Goal: Task Accomplishment & Management: Complete application form

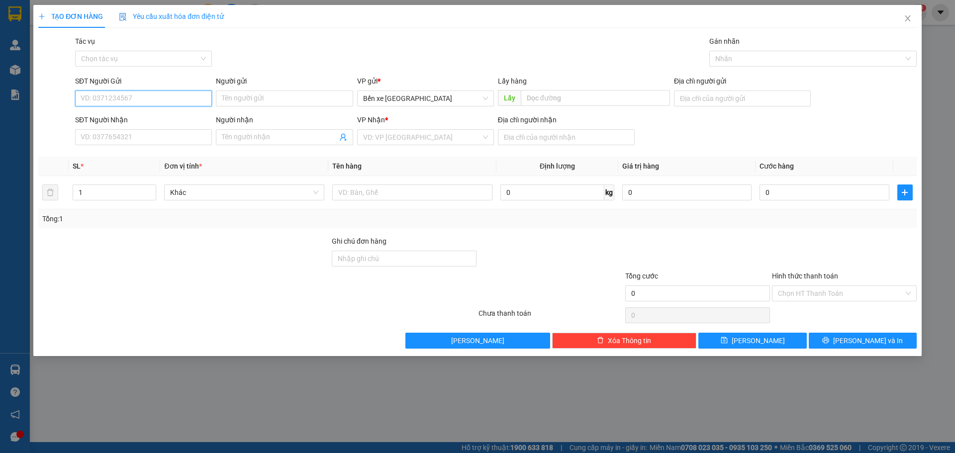
click at [131, 103] on input "SĐT Người Gửi" at bounding box center [143, 98] width 137 height 16
type input "0986007870"
click at [166, 138] on input "SĐT Người Nhận" at bounding box center [143, 137] width 137 height 16
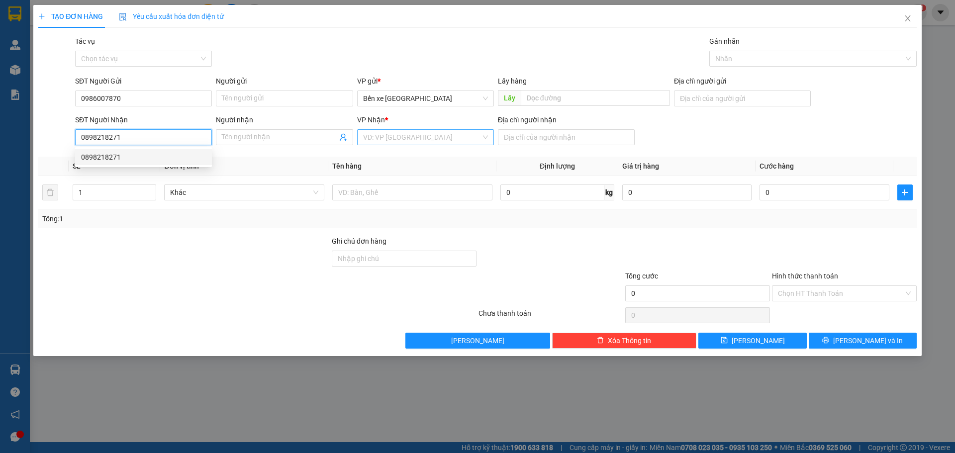
type input "0898218271"
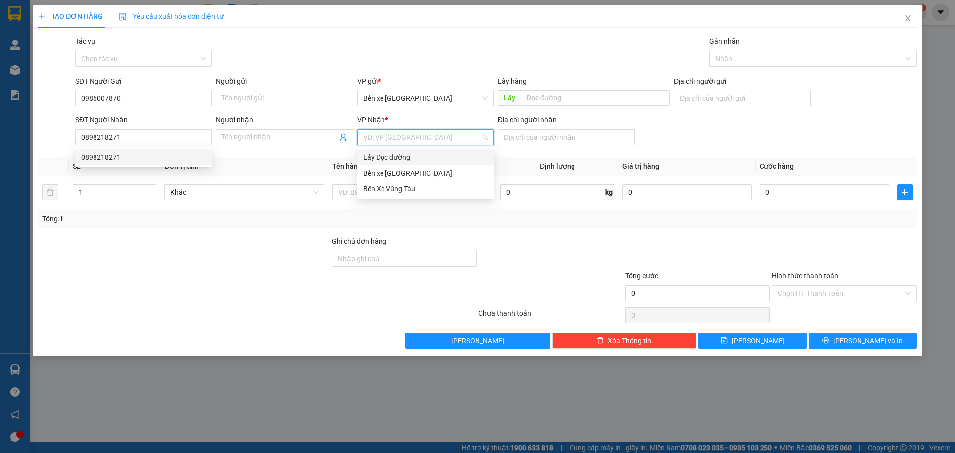
click at [381, 138] on input "search" at bounding box center [422, 137] width 118 height 15
drag, startPoint x: 401, startPoint y: 183, endPoint x: 441, endPoint y: 180, distance: 39.4
click at [405, 183] on div "Bến Xe Vũng Tàu" at bounding box center [425, 189] width 137 height 16
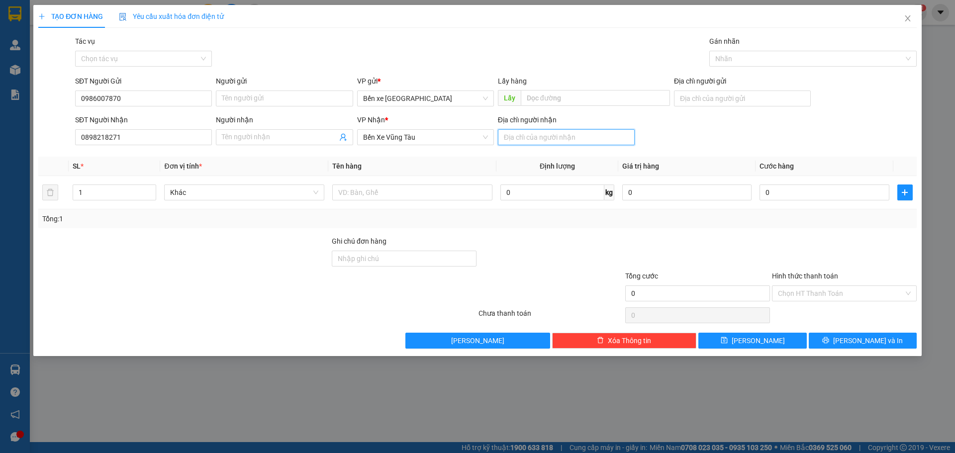
click at [545, 138] on input "Địa chỉ người nhận" at bounding box center [566, 137] width 137 height 16
type input "bà tô"
drag, startPoint x: 617, startPoint y: 104, endPoint x: 770, endPoint y: 140, distance: 157.3
click at [619, 104] on input "text" at bounding box center [595, 98] width 149 height 16
click at [723, 98] on input "Địa chỉ người gửi" at bounding box center [742, 98] width 137 height 16
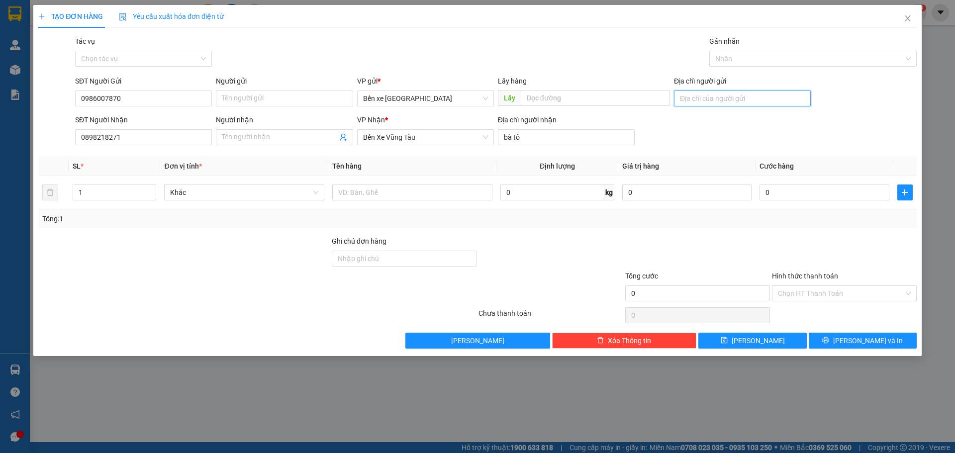
type input "bxe"
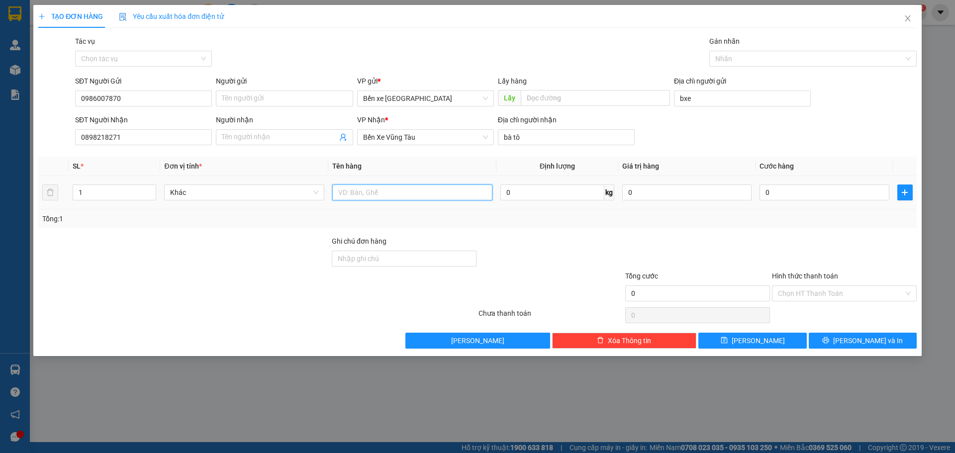
click at [407, 196] on input "text" at bounding box center [412, 192] width 160 height 16
type input "1 xốp"
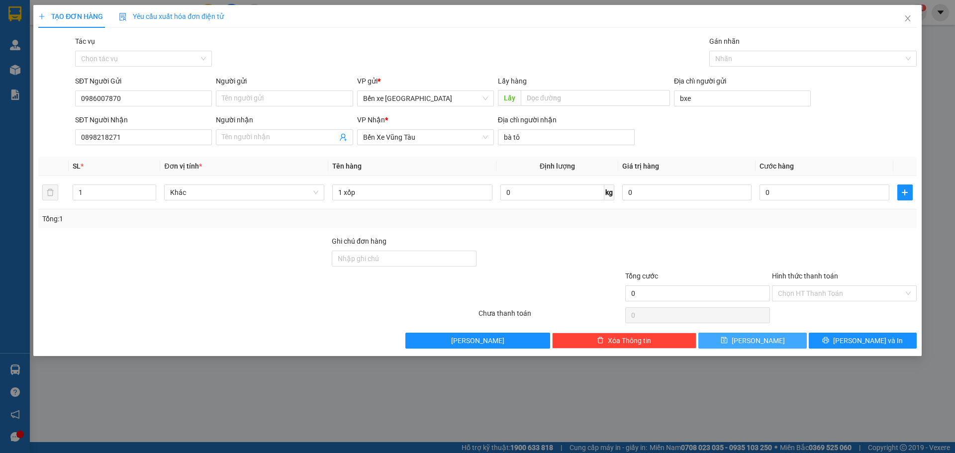
drag, startPoint x: 755, startPoint y: 349, endPoint x: 748, endPoint y: 353, distance: 8.5
click at [755, 352] on div "TẠO ĐƠN HÀNG Yêu cầu xuất hóa đơn điện tử Transit Pickup Surcharge Ids Transit …" at bounding box center [477, 180] width 888 height 351
click at [788, 343] on button "[PERSON_NAME]" at bounding box center [752, 341] width 108 height 16
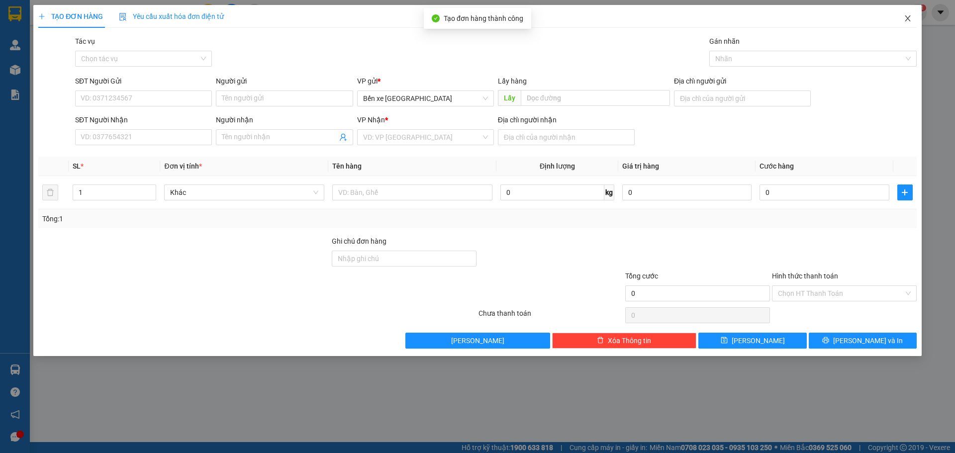
click at [908, 15] on icon "close" at bounding box center [907, 18] width 8 height 8
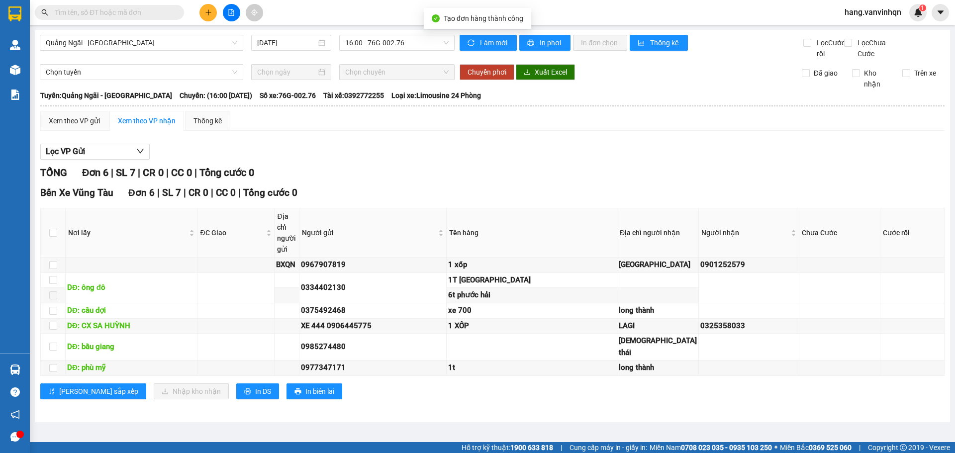
drag, startPoint x: 61, startPoint y: 63, endPoint x: 7, endPoint y: 68, distance: 54.0
click at [41, 72] on div "Quảng Ngãi - Vũng Tàu [DATE] 16:00 - 76G-002.76 Làm mới In phơi In đơn chọn Thố…" at bounding box center [492, 226] width 915 height 392
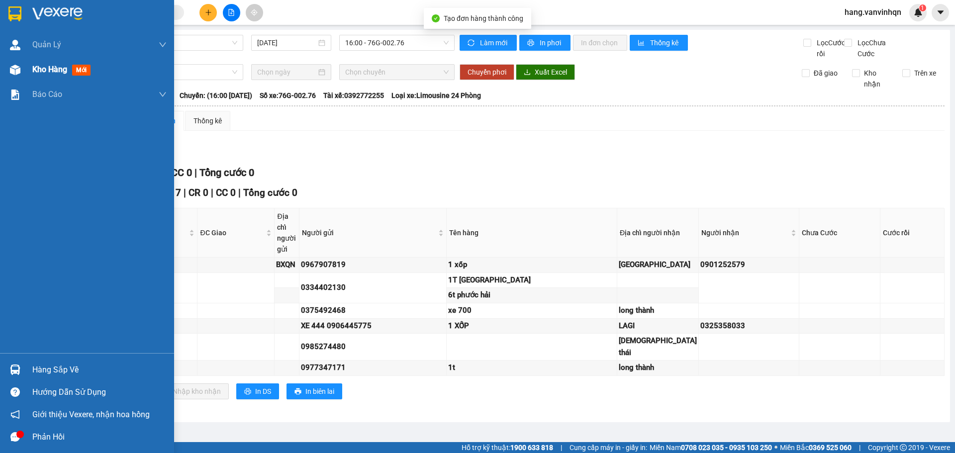
drag, startPoint x: 28, startPoint y: 61, endPoint x: 55, endPoint y: 72, distance: 29.2
click at [28, 61] on div "Kho hàng mới" at bounding box center [87, 69] width 174 height 25
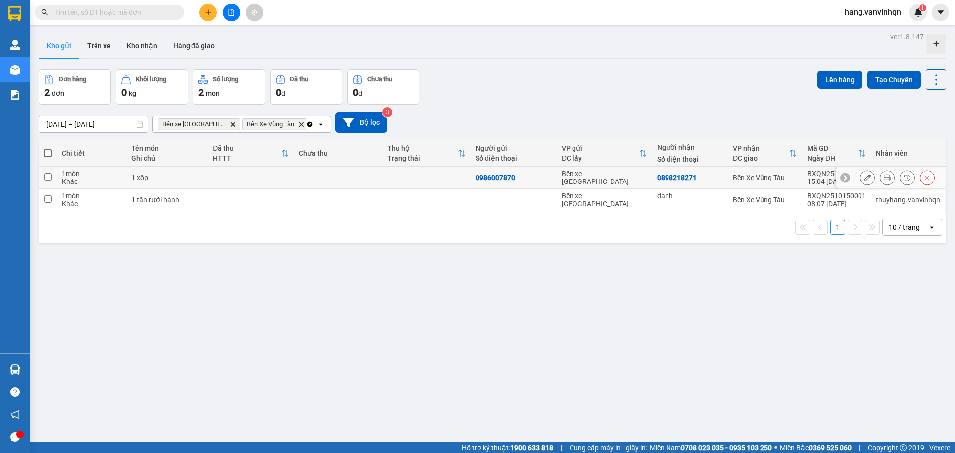
drag, startPoint x: 541, startPoint y: 174, endPoint x: 545, endPoint y: 178, distance: 5.3
click at [545, 178] on div "0986007870" at bounding box center [513, 178] width 76 height 8
checkbox input "true"
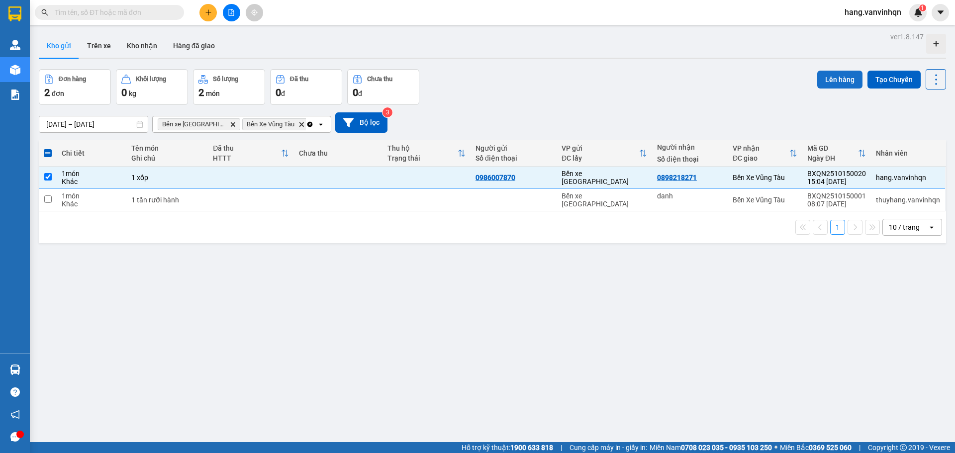
click at [831, 76] on button "Lên hàng" at bounding box center [839, 80] width 45 height 18
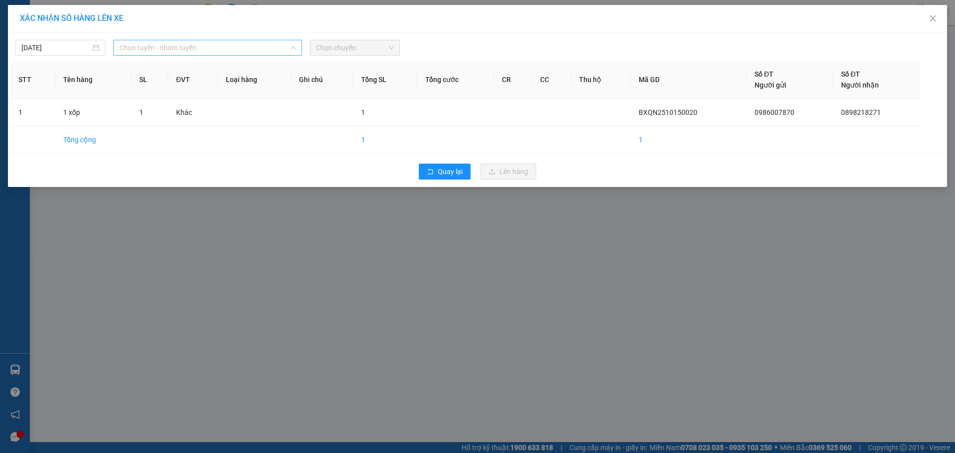
click at [214, 55] on div "Chọn tuyến - nhóm tuyến" at bounding box center [207, 48] width 188 height 16
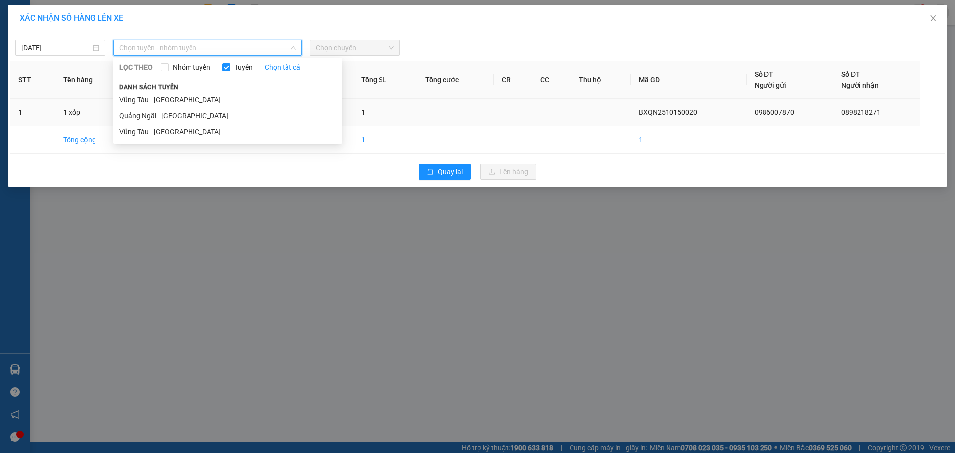
drag, startPoint x: 172, startPoint y: 120, endPoint x: 181, endPoint y: 117, distance: 10.4
click at [176, 119] on li "Quảng Ngãi - [GEOGRAPHIC_DATA]" at bounding box center [227, 116] width 229 height 16
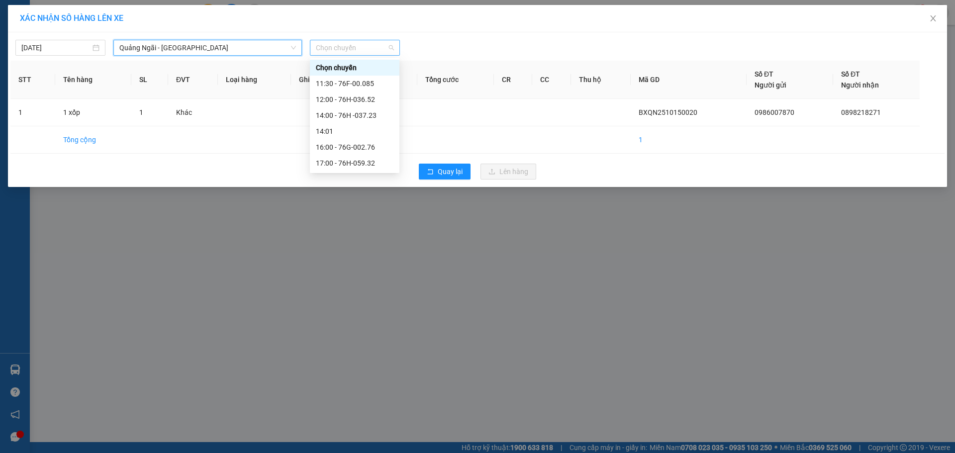
drag, startPoint x: 370, startPoint y: 42, endPoint x: 378, endPoint y: 116, distance: 75.0
click at [374, 50] on span "Chọn chuyến" at bounding box center [355, 47] width 78 height 15
drag, startPoint x: 368, startPoint y: 146, endPoint x: 373, endPoint y: 147, distance: 5.0
click at [373, 147] on div "16:00 - 76G-002.76" at bounding box center [355, 147] width 78 height 11
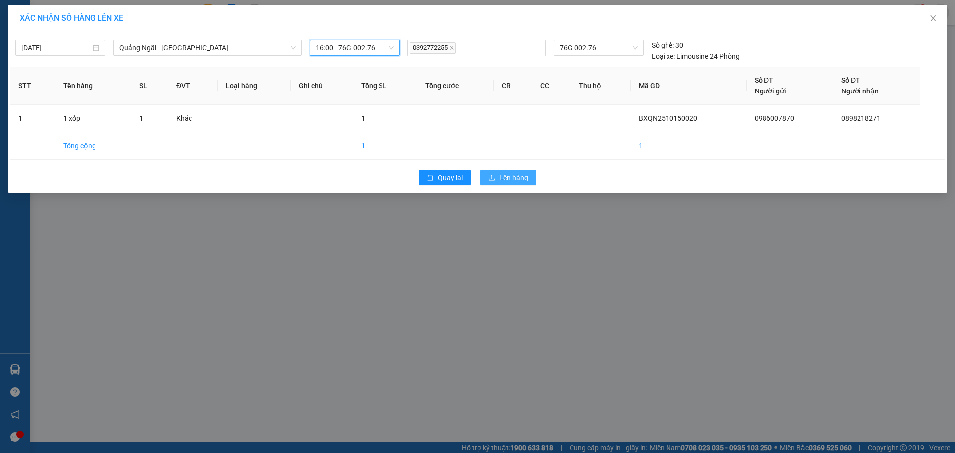
click at [525, 180] on span "Lên hàng" at bounding box center [513, 177] width 29 height 11
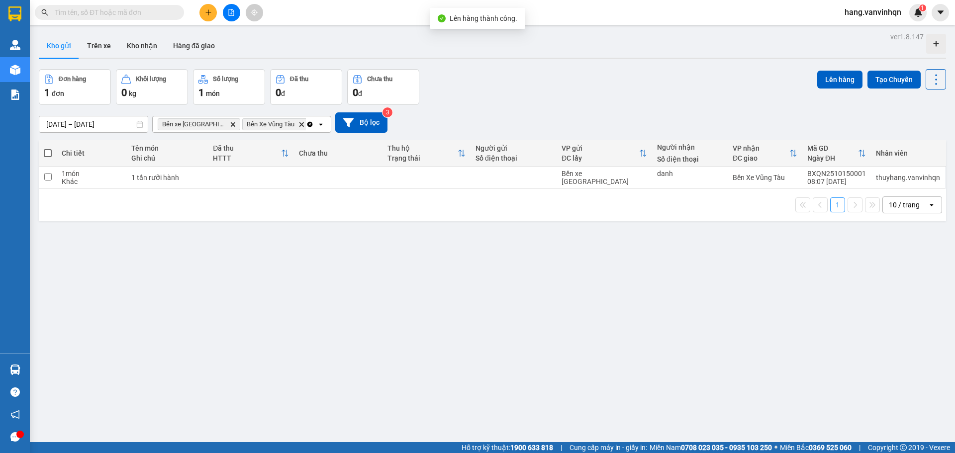
drag, startPoint x: 99, startPoint y: 44, endPoint x: 501, endPoint y: 119, distance: 408.6
click at [190, 65] on div "ver 1.8.147 Kho gửi Trên xe Kho nhận Hàng đã giao Đơn hàng 1 đơn Khối lượng 0 k…" at bounding box center [492, 256] width 915 height 453
click at [109, 46] on button "Trên xe" at bounding box center [99, 46] width 40 height 24
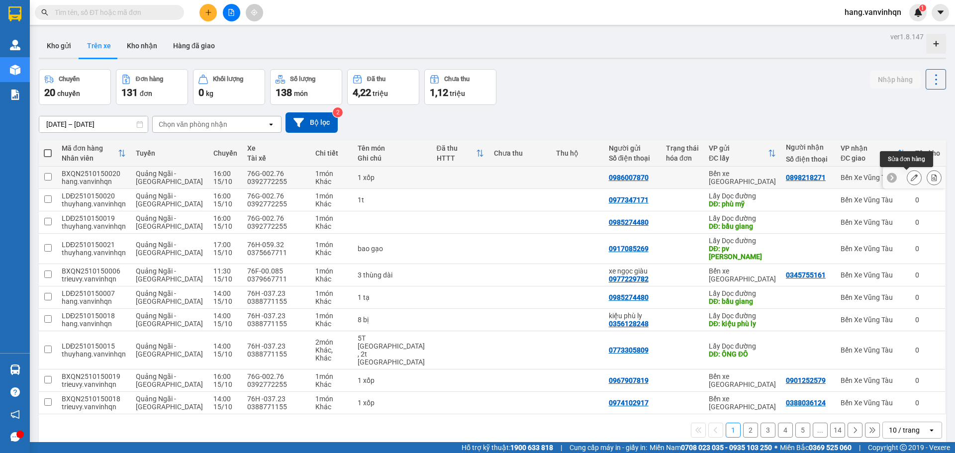
click at [911, 177] on button at bounding box center [914, 177] width 14 height 17
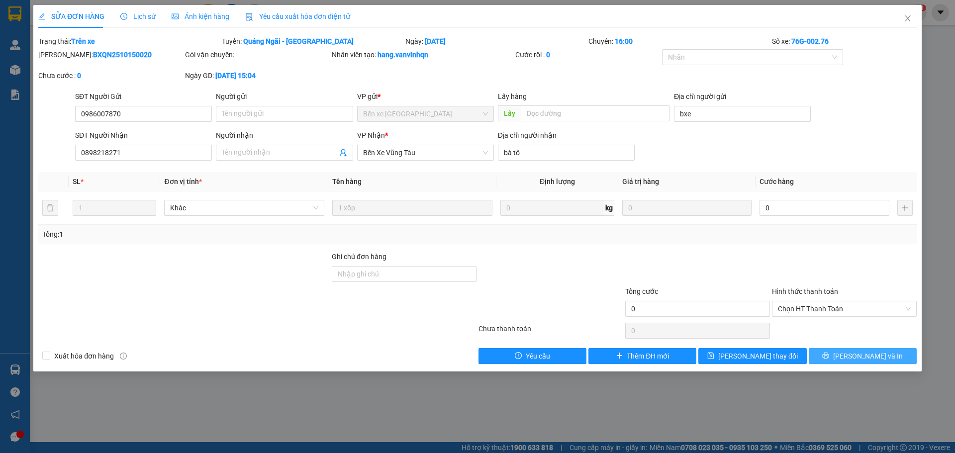
click at [855, 350] on button "[PERSON_NAME] và In" at bounding box center [862, 356] width 108 height 16
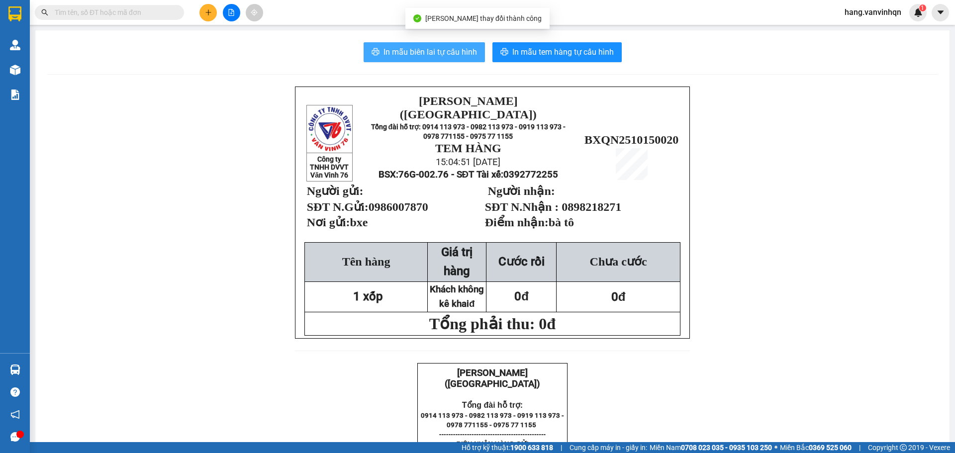
drag, startPoint x: 406, startPoint y: 47, endPoint x: 577, endPoint y: 109, distance: 181.7
click at [408, 47] on span "In mẫu biên lai tự cấu hình" at bounding box center [429, 52] width 93 height 12
click at [466, 50] on span "In mẫu biên lai tự cấu hình" at bounding box center [429, 52] width 93 height 12
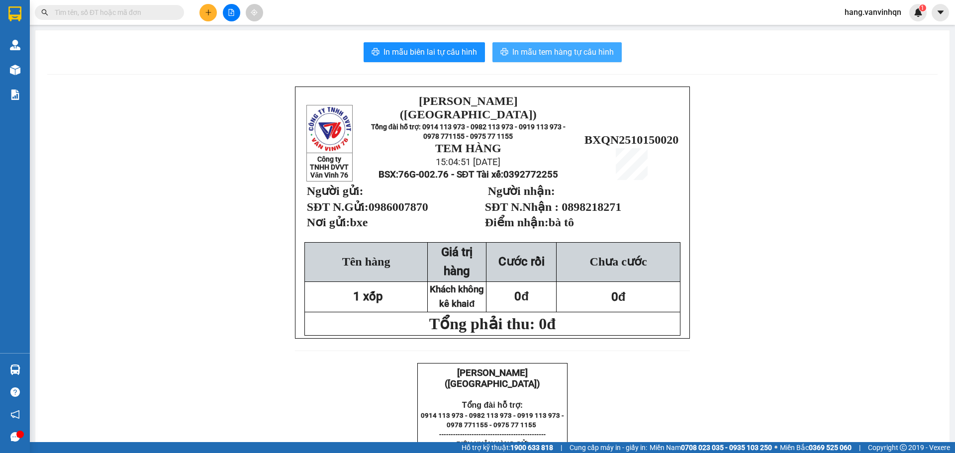
drag, startPoint x: 545, startPoint y: 50, endPoint x: 664, endPoint y: 123, distance: 139.5
click at [554, 55] on span "In mẫu tem hàng tự cấu hình" at bounding box center [562, 52] width 101 height 12
